Goal: Navigation & Orientation: Go to known website

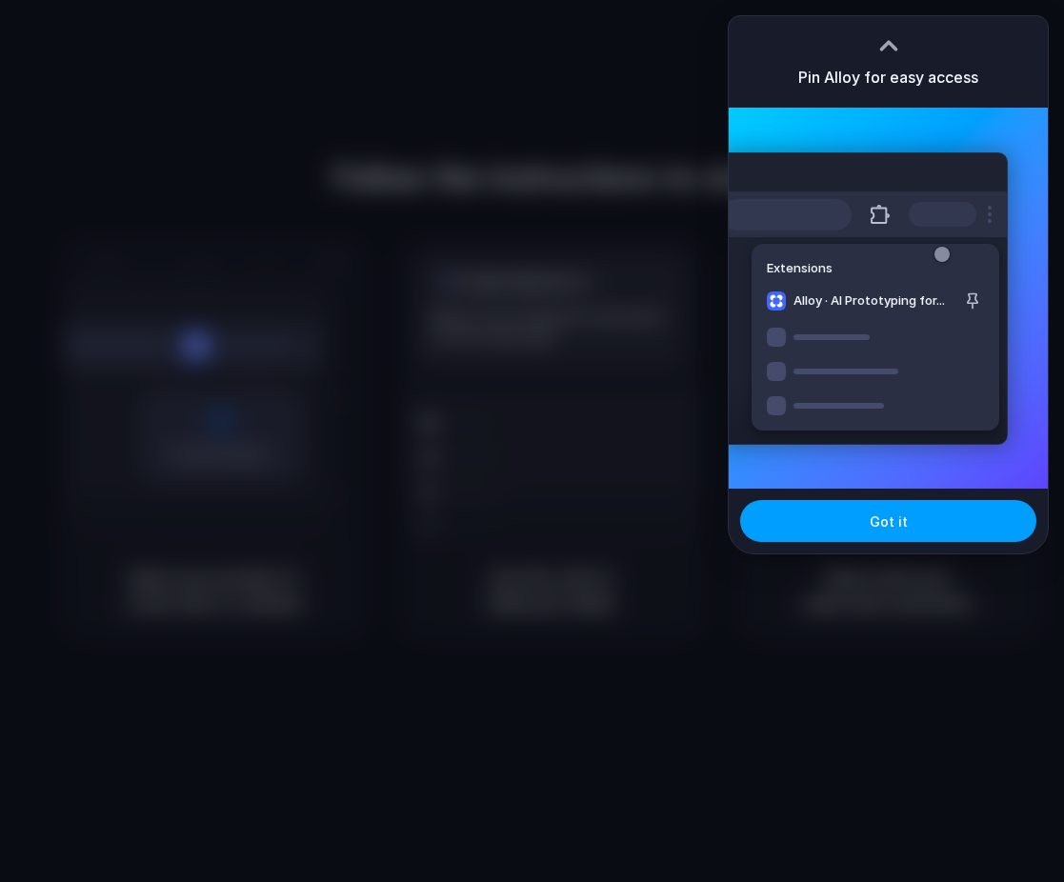
click at [891, 520] on span "Got it" at bounding box center [889, 522] width 38 height 20
